Goal: Complete application form

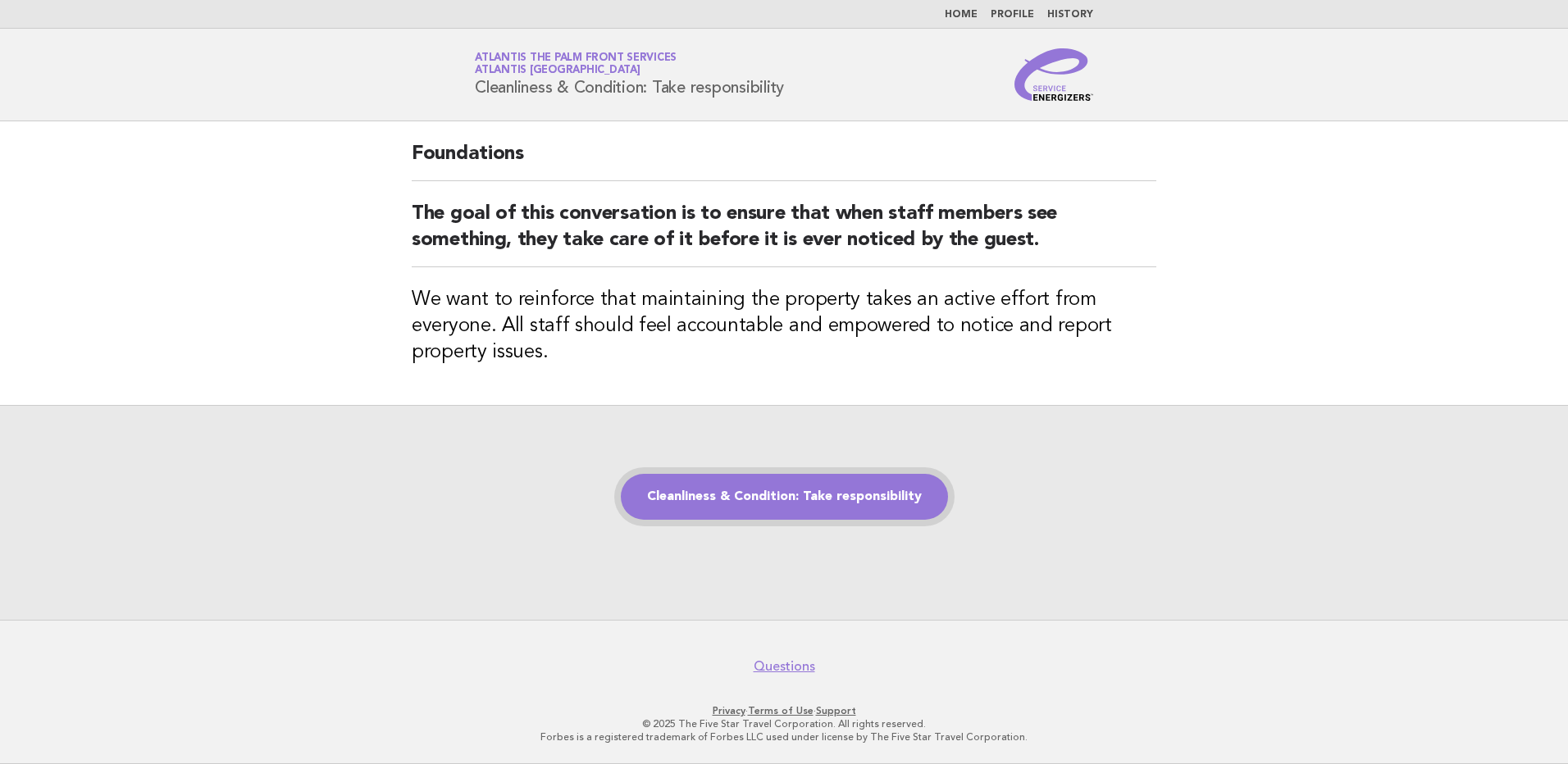
click at [800, 505] on link "Cleanliness & Condition: Take responsibility" at bounding box center [784, 497] width 327 height 46
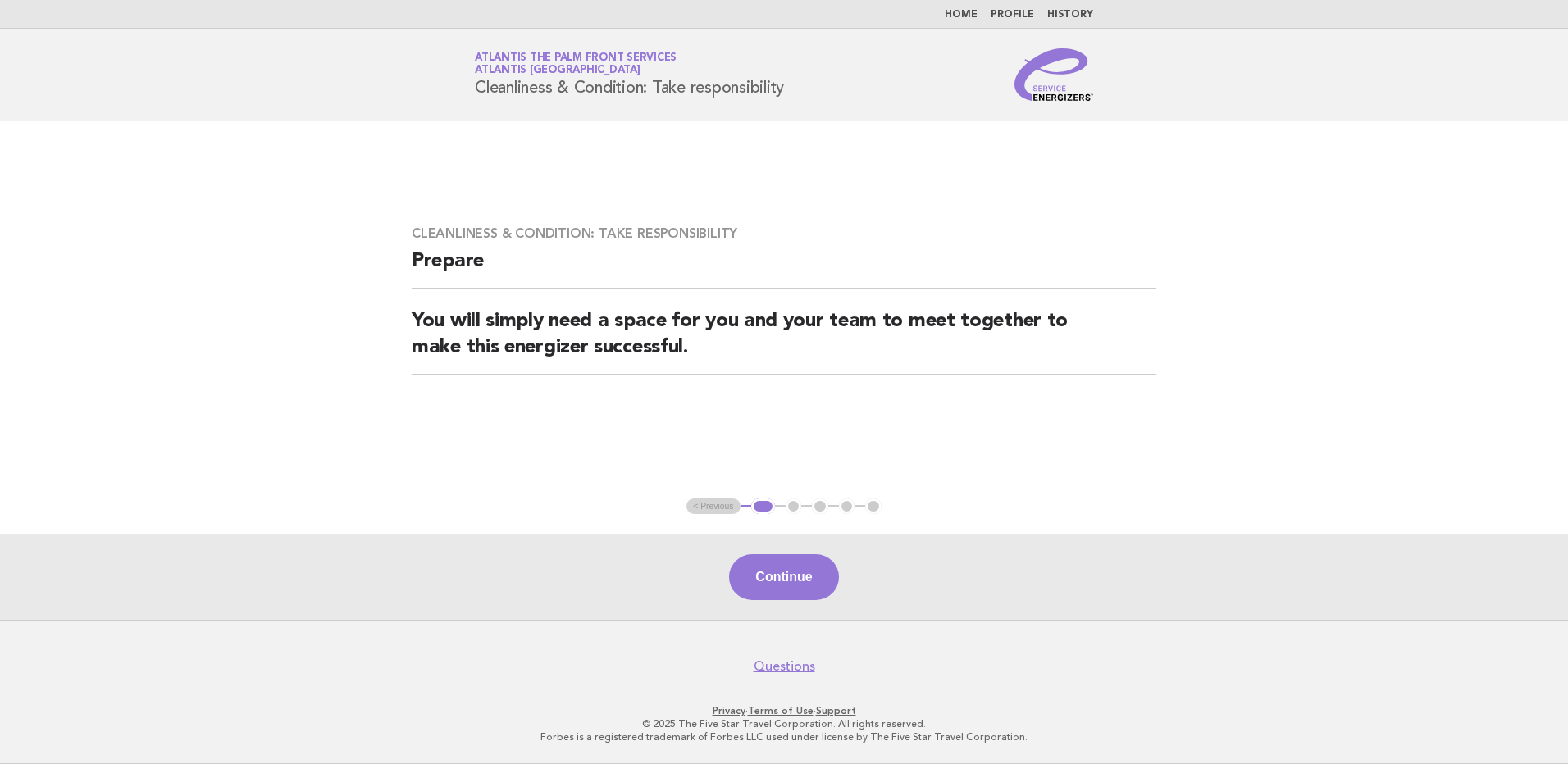
click at [772, 575] on button "Continue" at bounding box center [784, 577] width 109 height 46
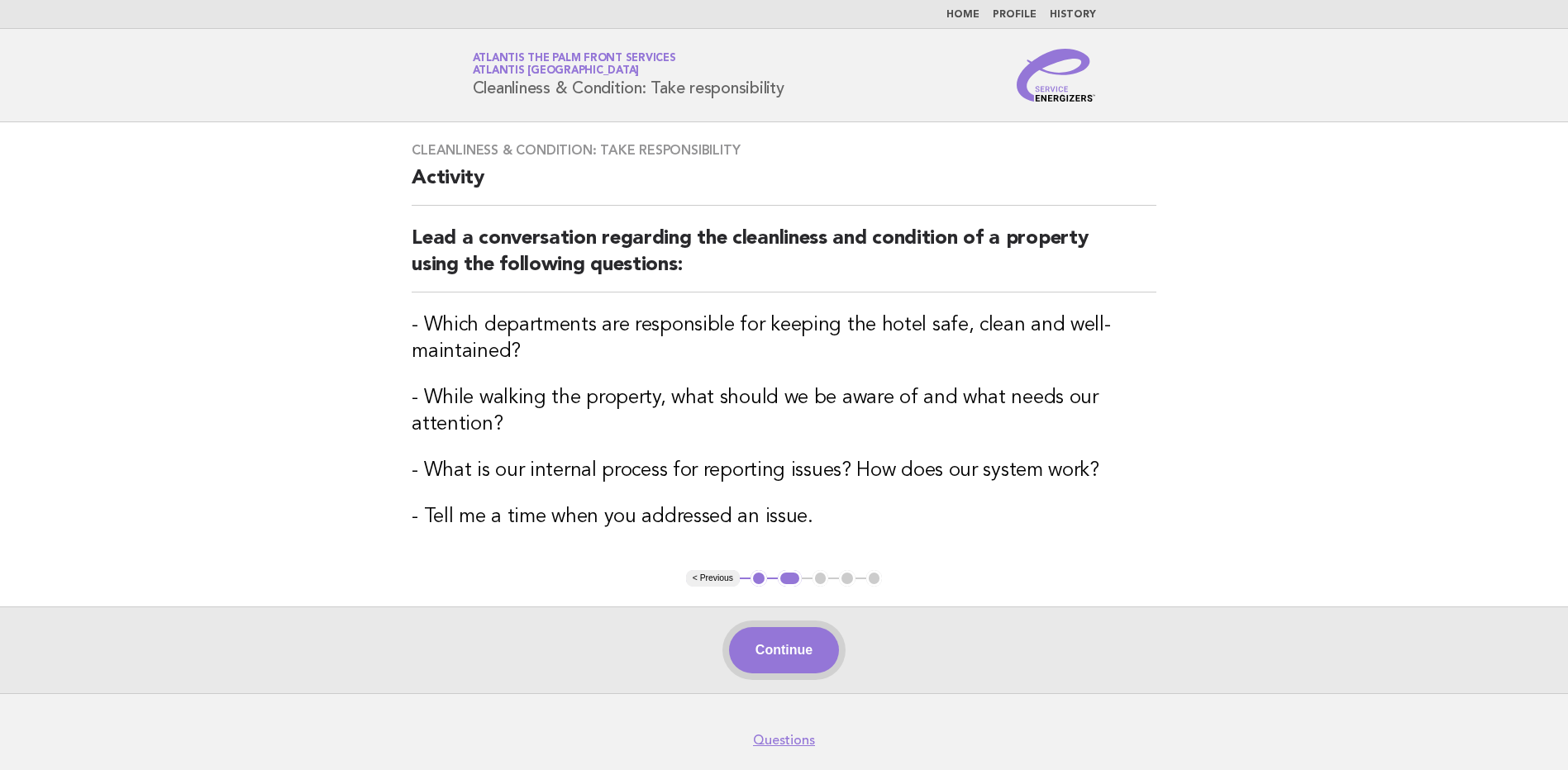
click at [793, 653] on button "Continue" at bounding box center [784, 650] width 110 height 46
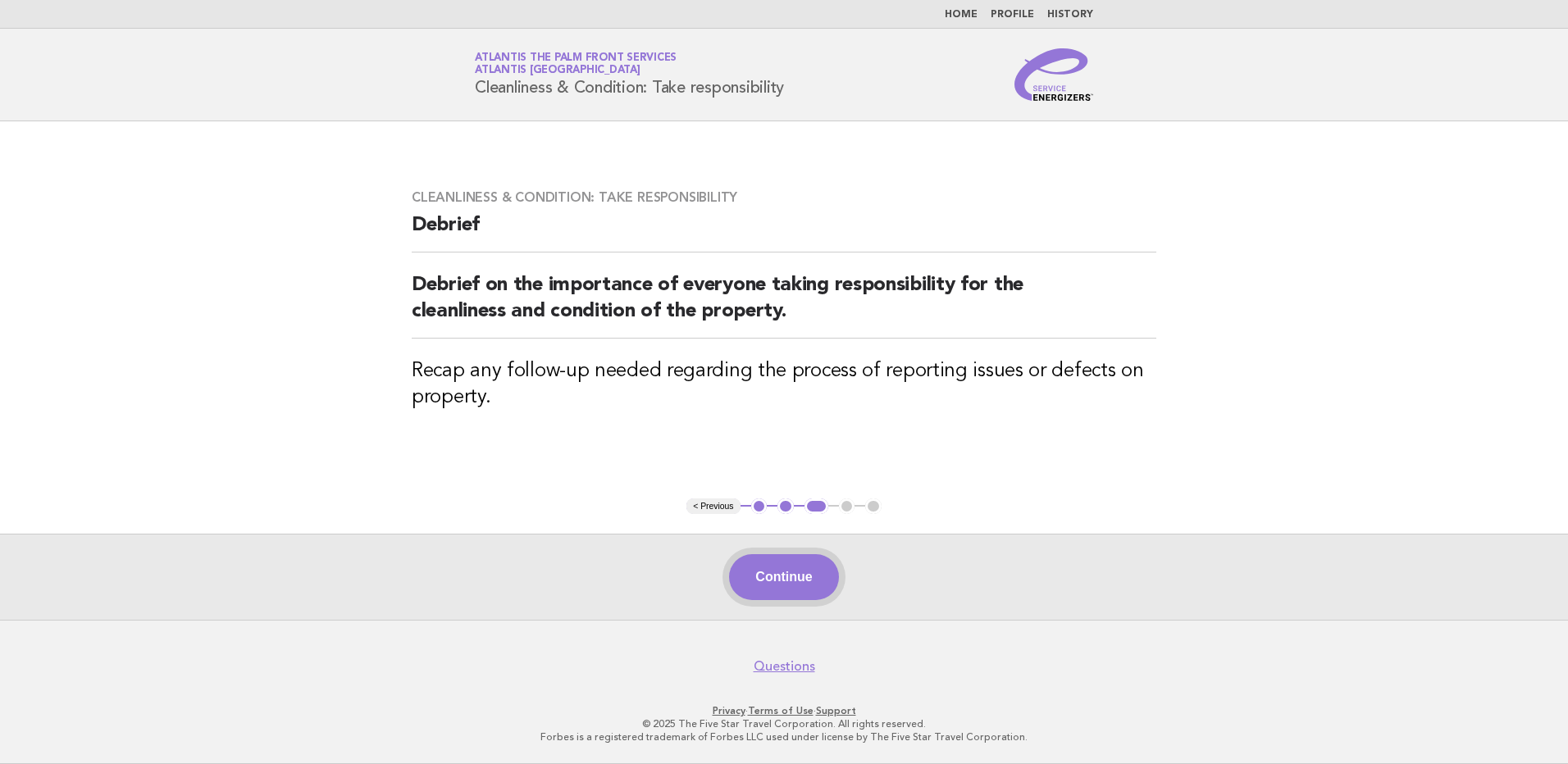
click at [783, 584] on button "Continue" at bounding box center [784, 577] width 109 height 46
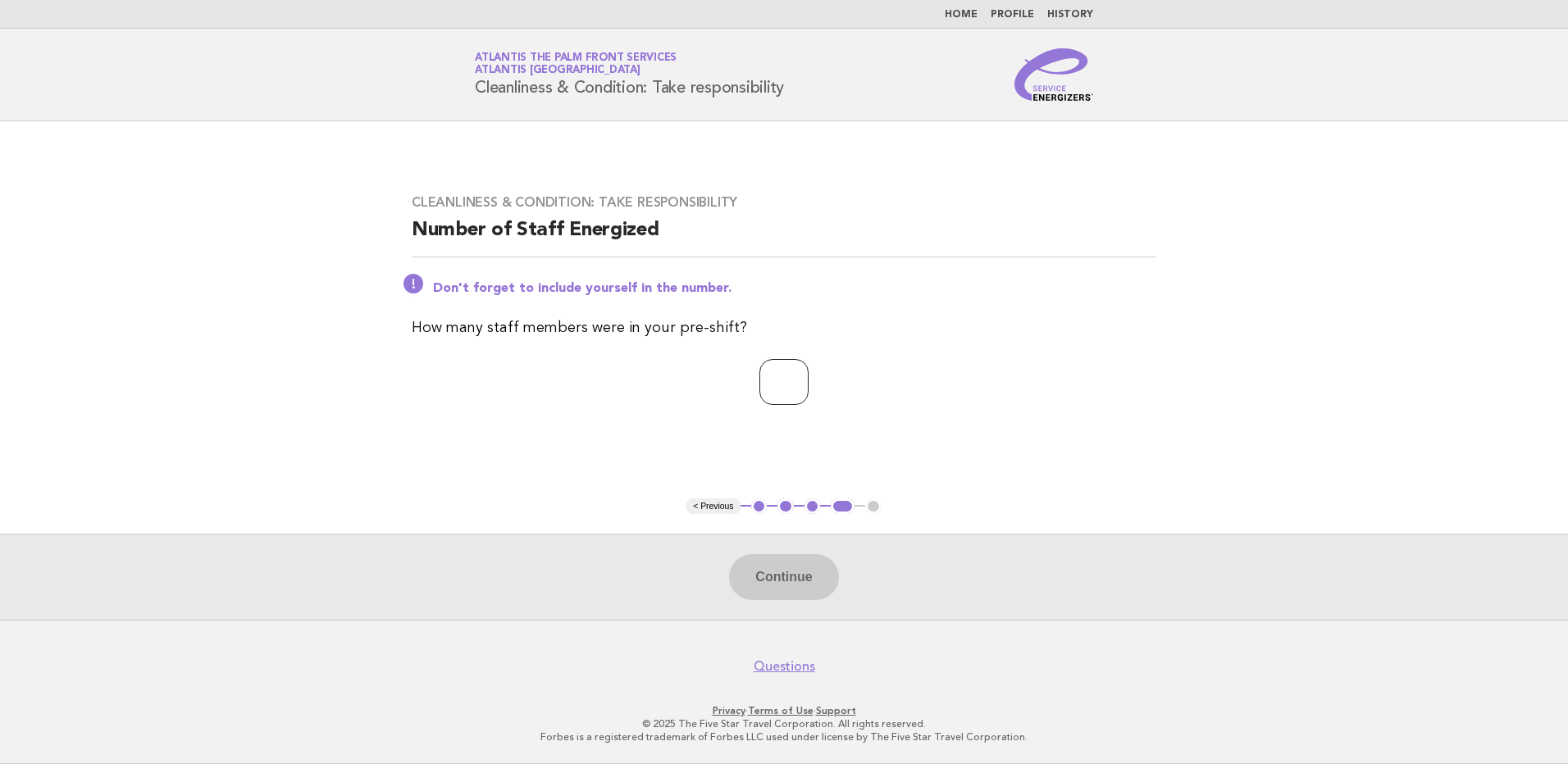
click at [779, 367] on input "number" at bounding box center [784, 382] width 49 height 46
type input "*"
click at [783, 577] on button "Continue" at bounding box center [784, 577] width 109 height 46
